Goal: Task Accomplishment & Management: Complete application form

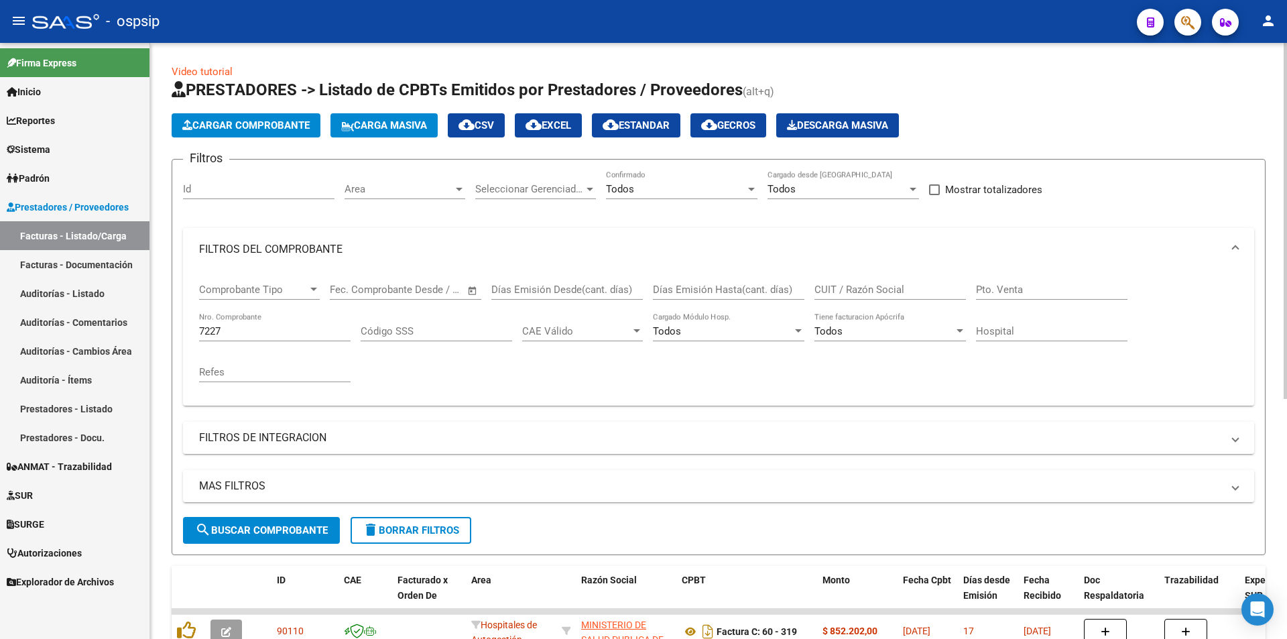
drag, startPoint x: 235, startPoint y: 337, endPoint x: 221, endPoint y: 337, distance: 14.8
click at [221, 337] on div "7227 Nro. Comprobante" at bounding box center [275, 326] width 152 height 29
type input "7"
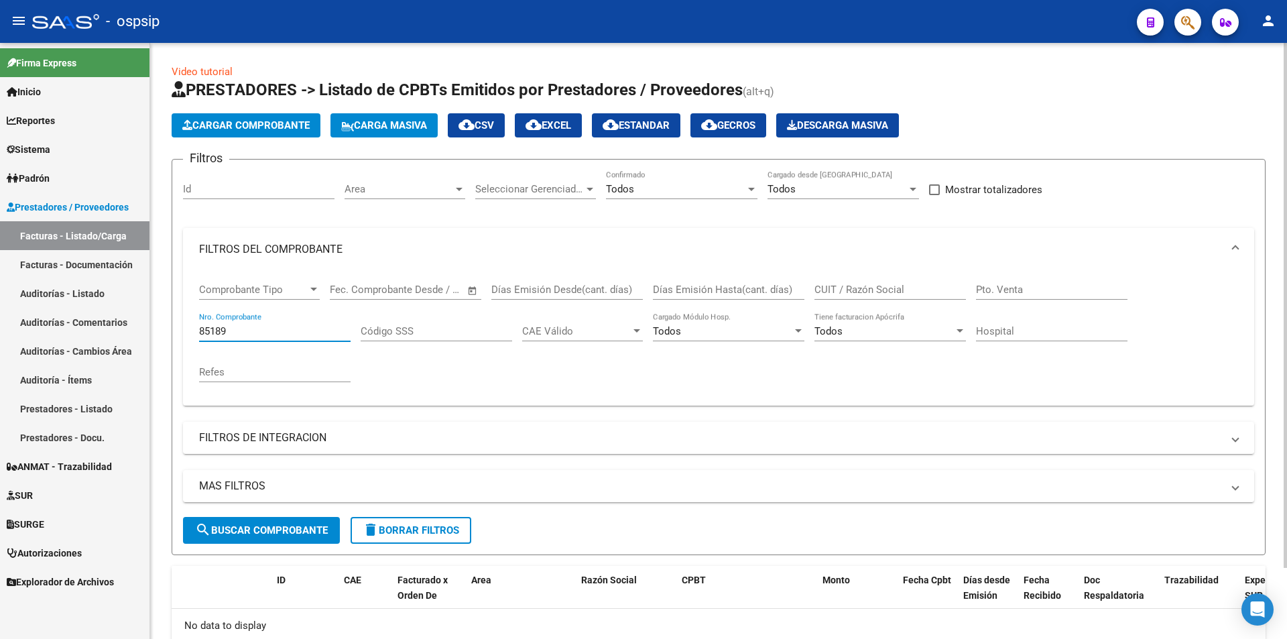
type input "85189"
click at [280, 128] on span "Cargar Comprobante" at bounding box center [245, 125] width 127 height 12
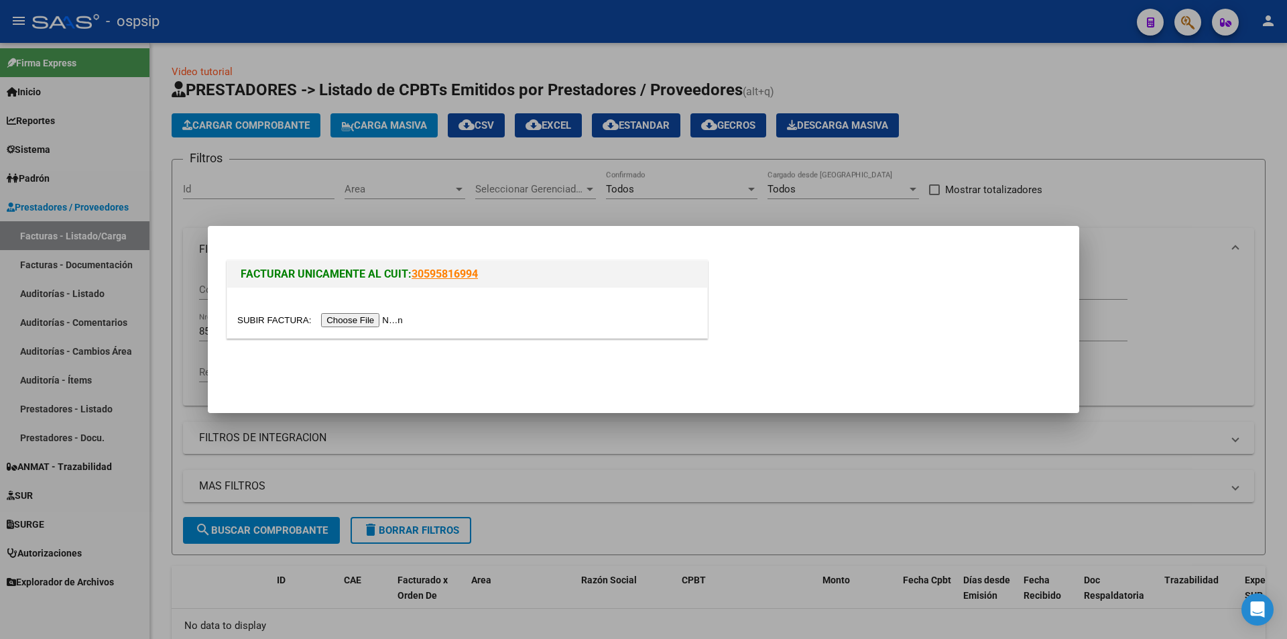
click at [357, 325] on input "file" at bounding box center [322, 320] width 170 height 14
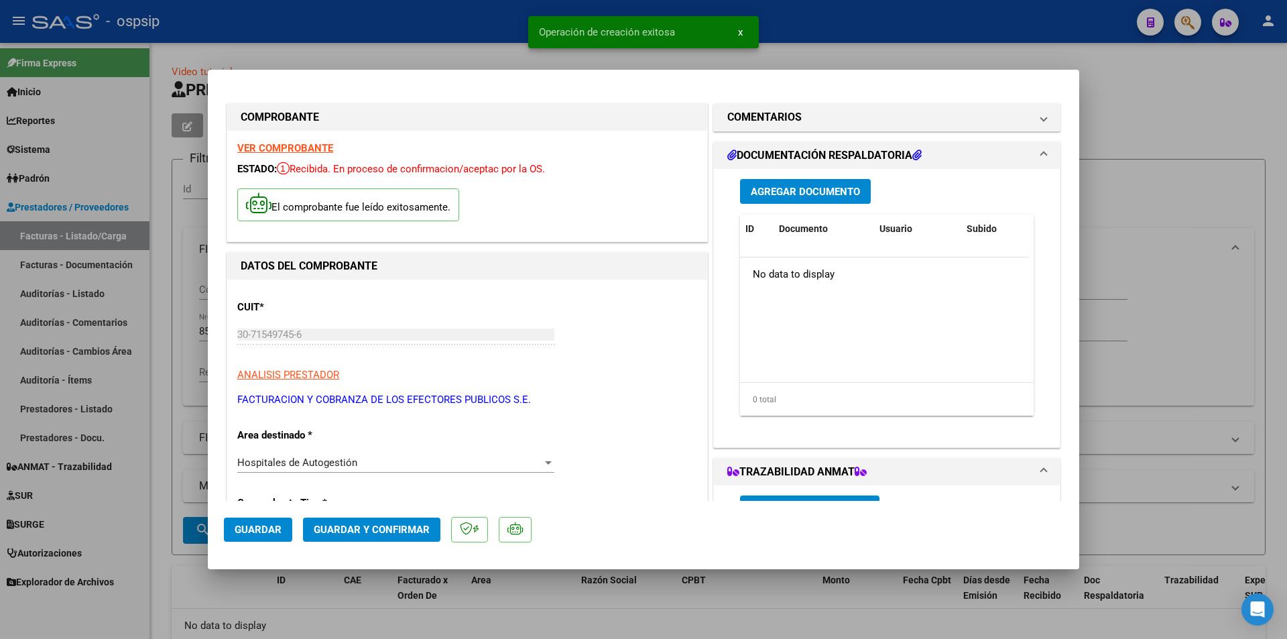
click at [229, 529] on button "Guardar" at bounding box center [258, 530] width 68 height 24
click at [1167, 207] on div at bounding box center [643, 319] width 1287 height 639
type input "$ 0,00"
